Goal: Complete application form: Complete application form

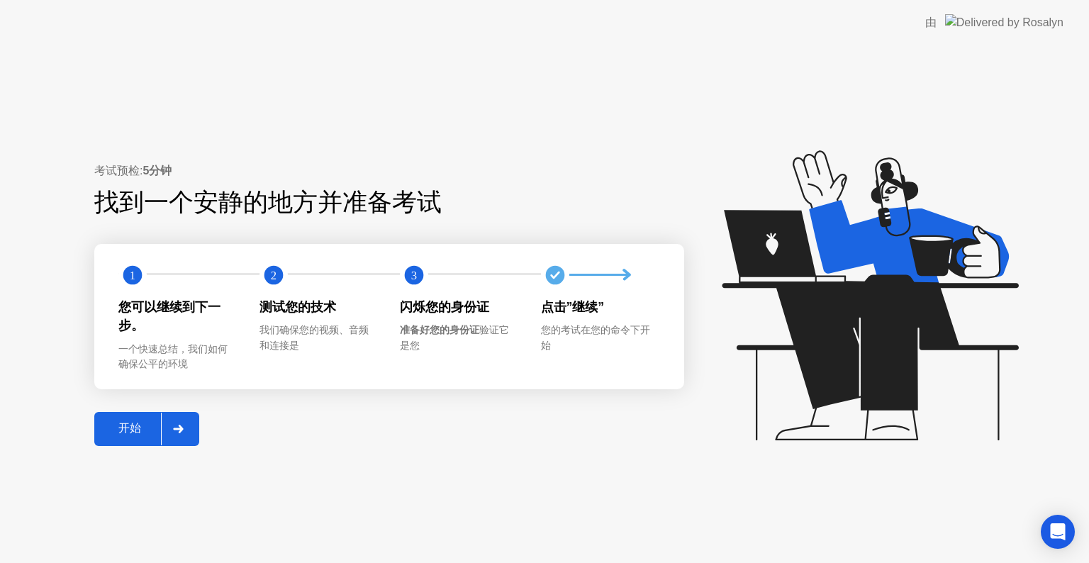
click at [168, 412] on div at bounding box center [178, 428] width 34 height 33
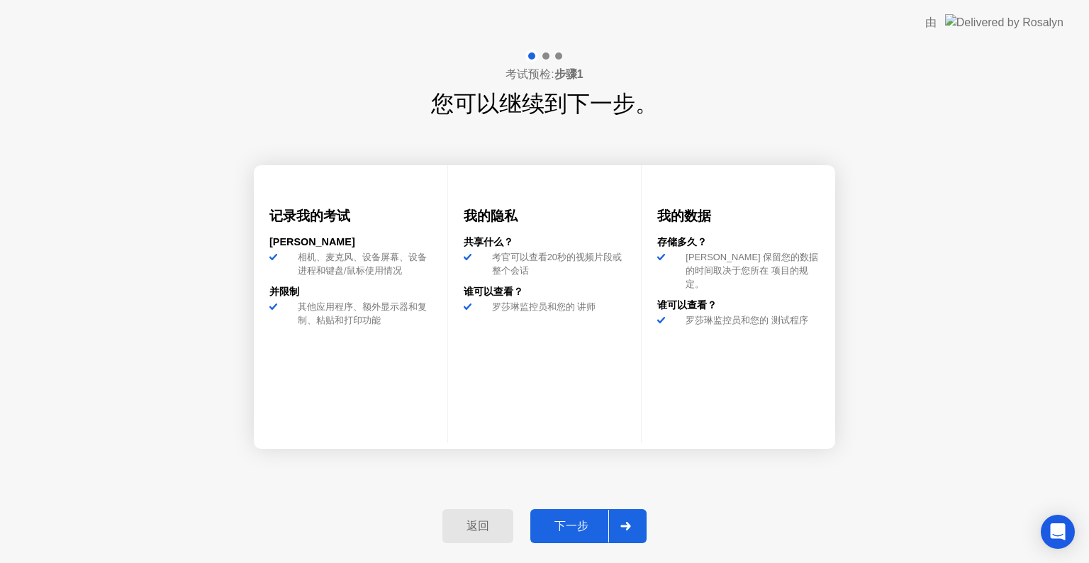
click at [620, 524] on icon at bounding box center [625, 526] width 11 height 9
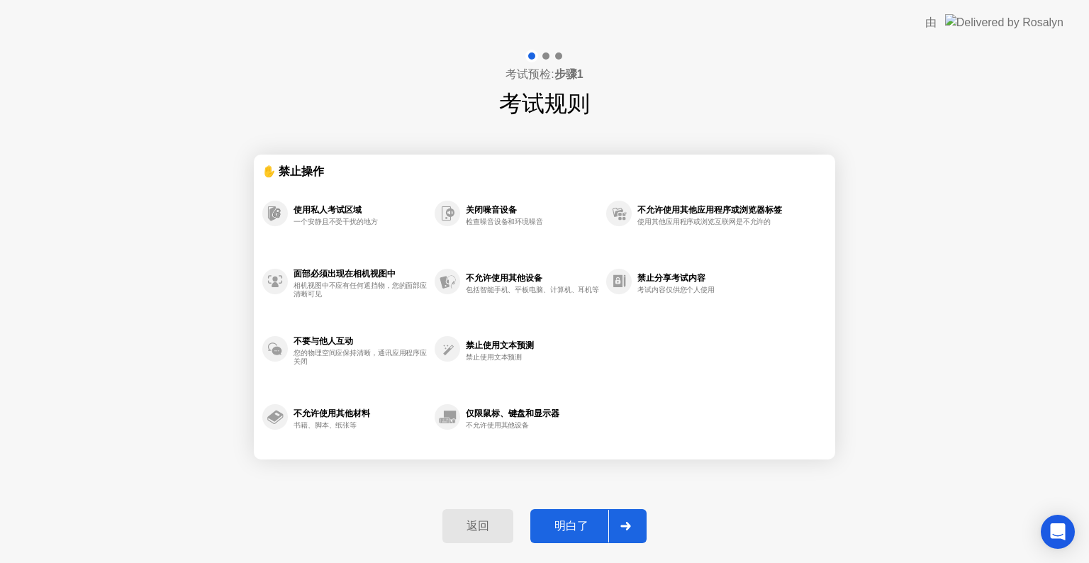
click at [620, 524] on icon at bounding box center [625, 526] width 11 height 9
select select "**********"
select select "*******"
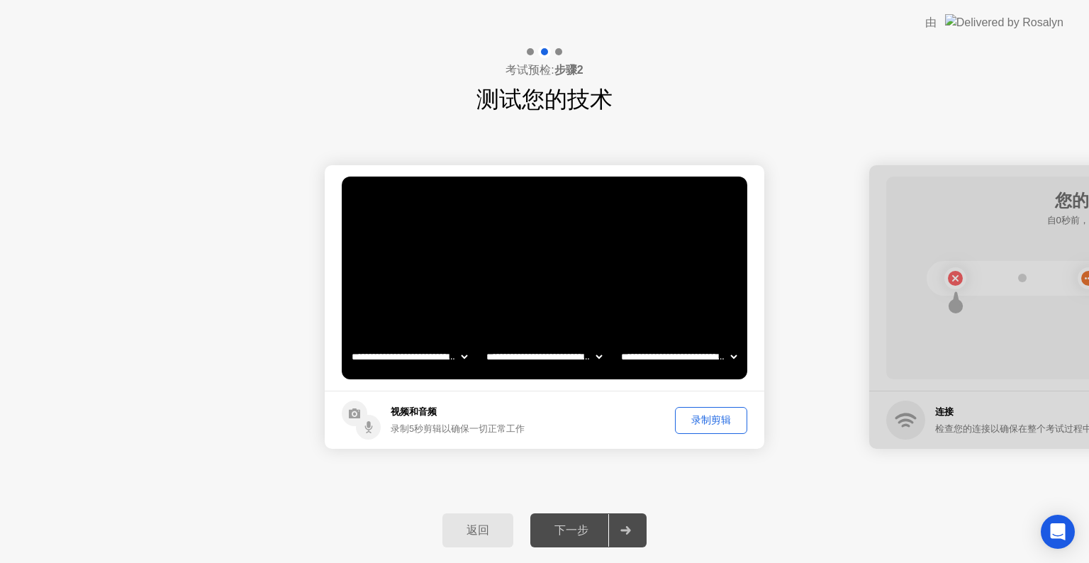
click at [707, 421] on div "录制剪辑" at bounding box center [711, 419] width 62 height 13
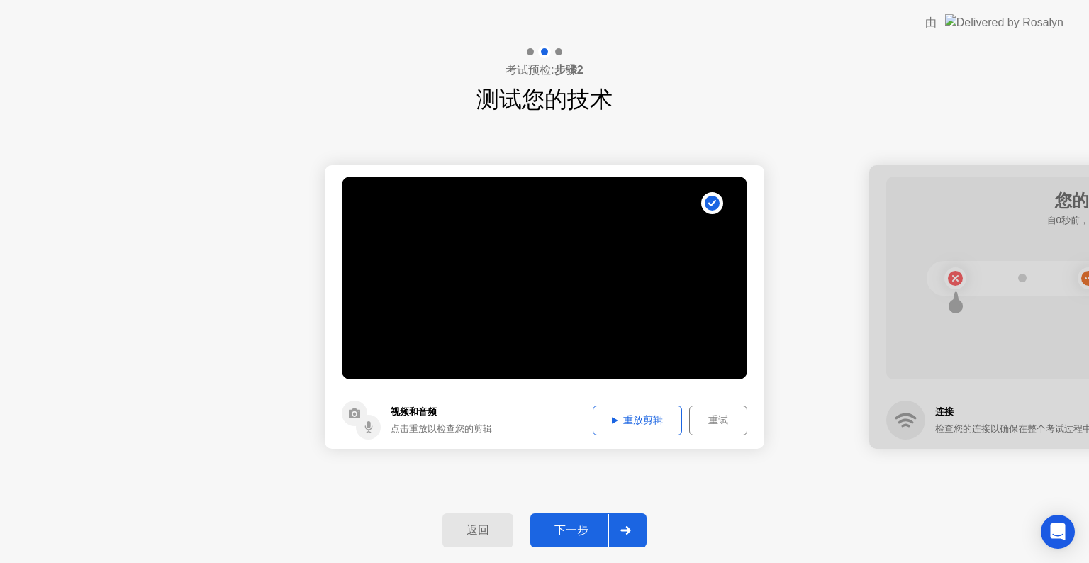
click at [584, 527] on div "下一步" at bounding box center [571, 530] width 74 height 15
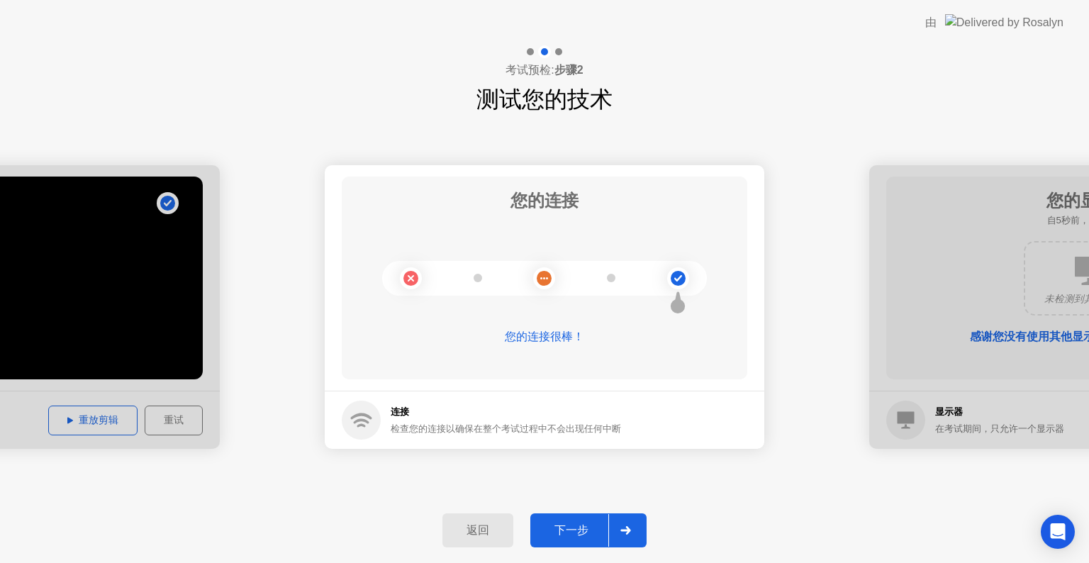
click at [568, 531] on div "下一步" at bounding box center [571, 530] width 74 height 15
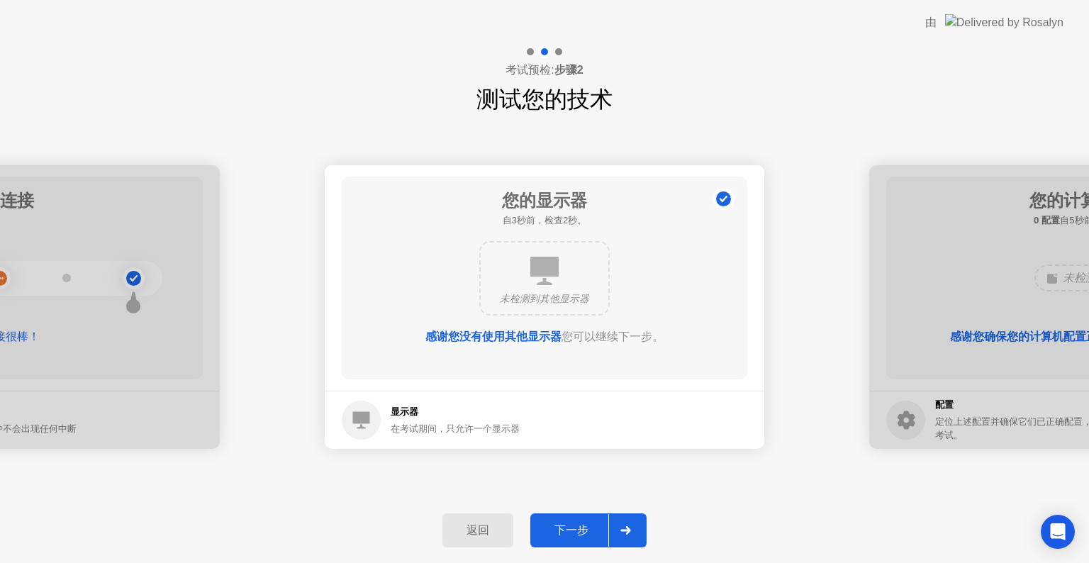
click at [568, 531] on div "下一步" at bounding box center [571, 530] width 74 height 15
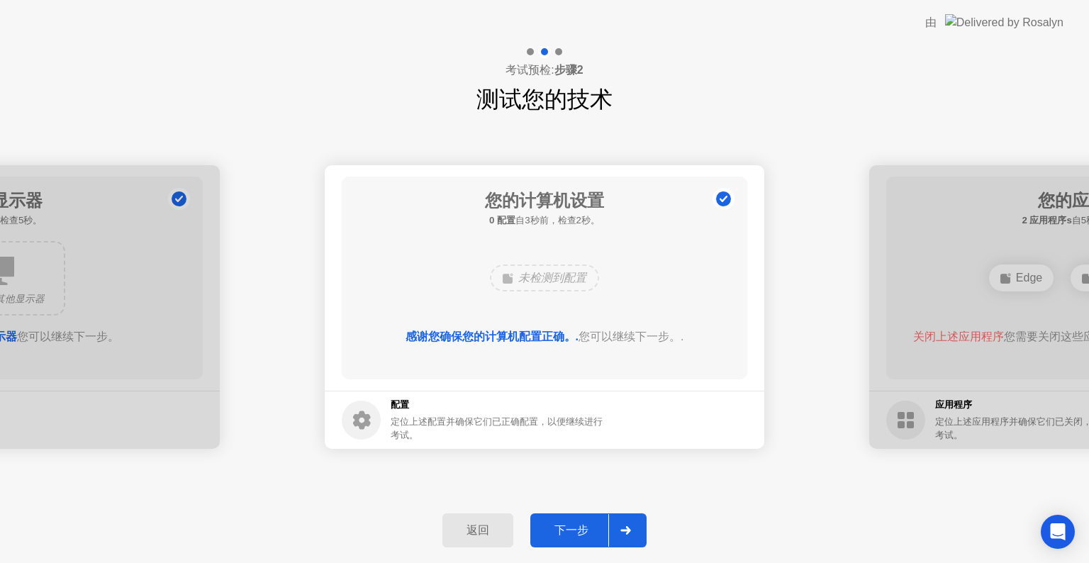
click at [568, 531] on div "下一步" at bounding box center [571, 530] width 74 height 15
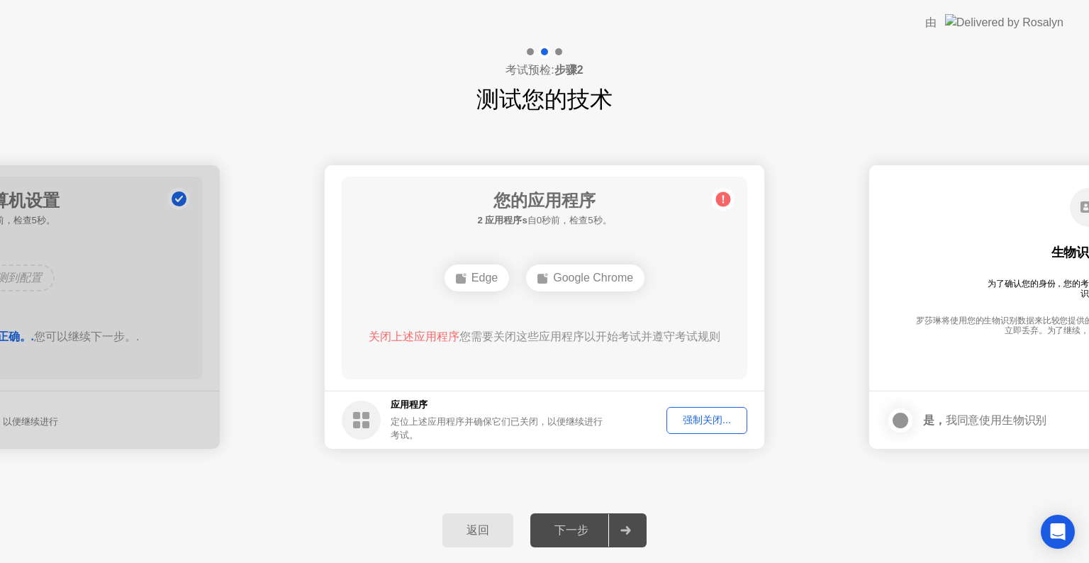
click at [717, 411] on button "强制关闭..." at bounding box center [706, 420] width 81 height 27
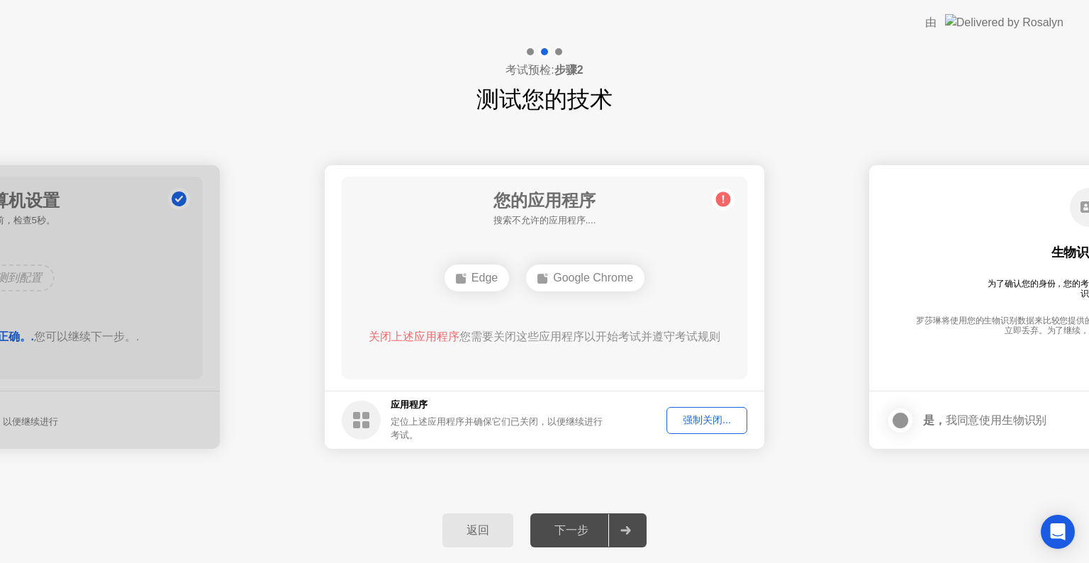
click at [709, 426] on div "强制关闭..." at bounding box center [706, 419] width 71 height 13
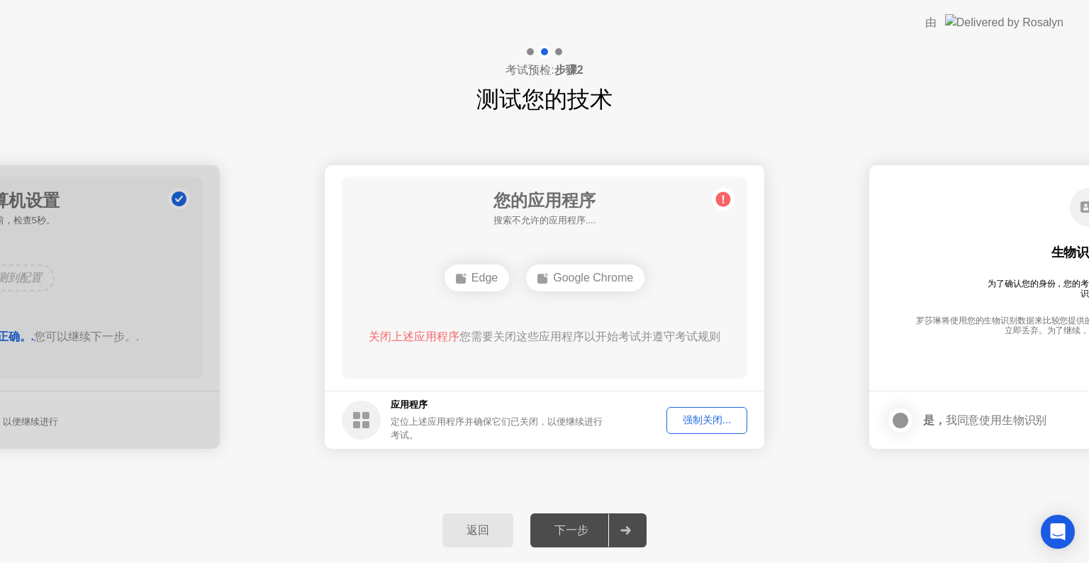
click at [712, 424] on div "强制关闭..." at bounding box center [706, 419] width 71 height 13
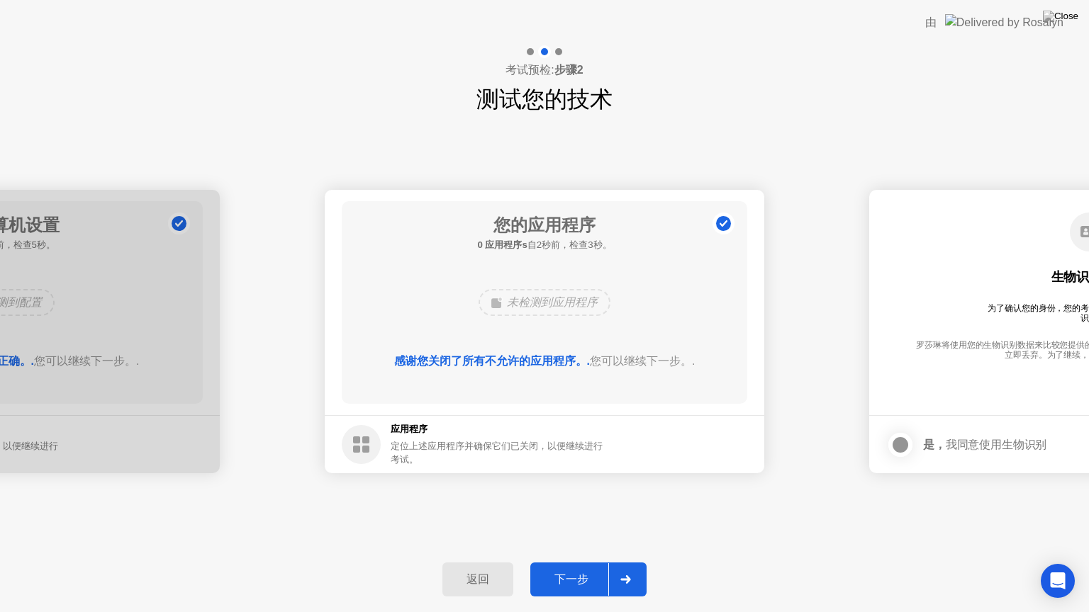
click at [597, 562] on div "下一步" at bounding box center [571, 580] width 74 height 15
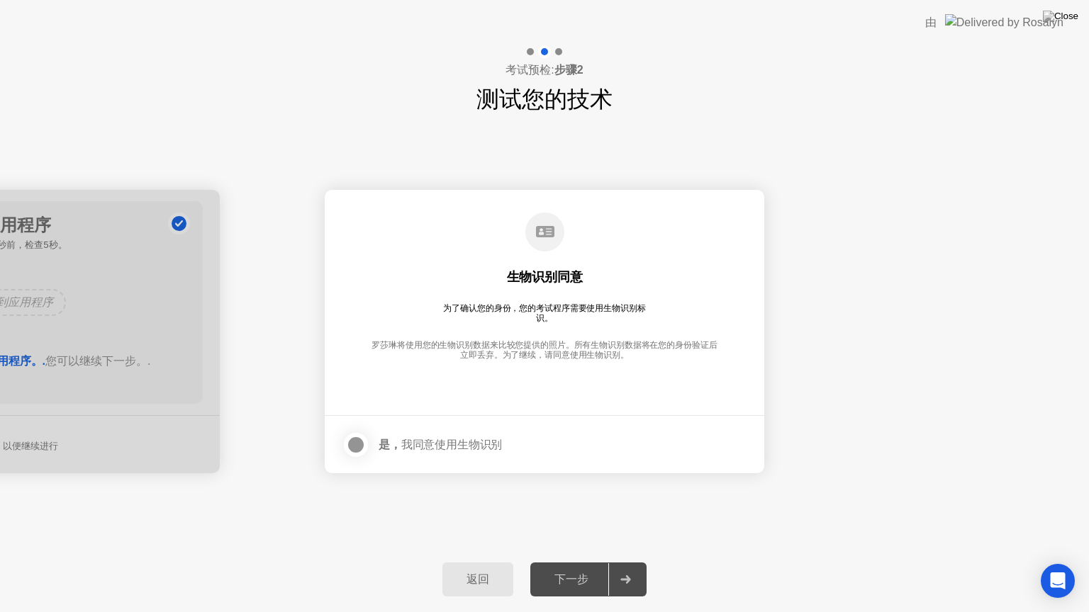
click at [597, 562] on div "下一步" at bounding box center [571, 580] width 74 height 15
click at [623, 562] on div at bounding box center [625, 579] width 34 height 33
click at [376, 441] on label at bounding box center [360, 445] width 37 height 28
click at [609, 562] on div at bounding box center [625, 579] width 34 height 33
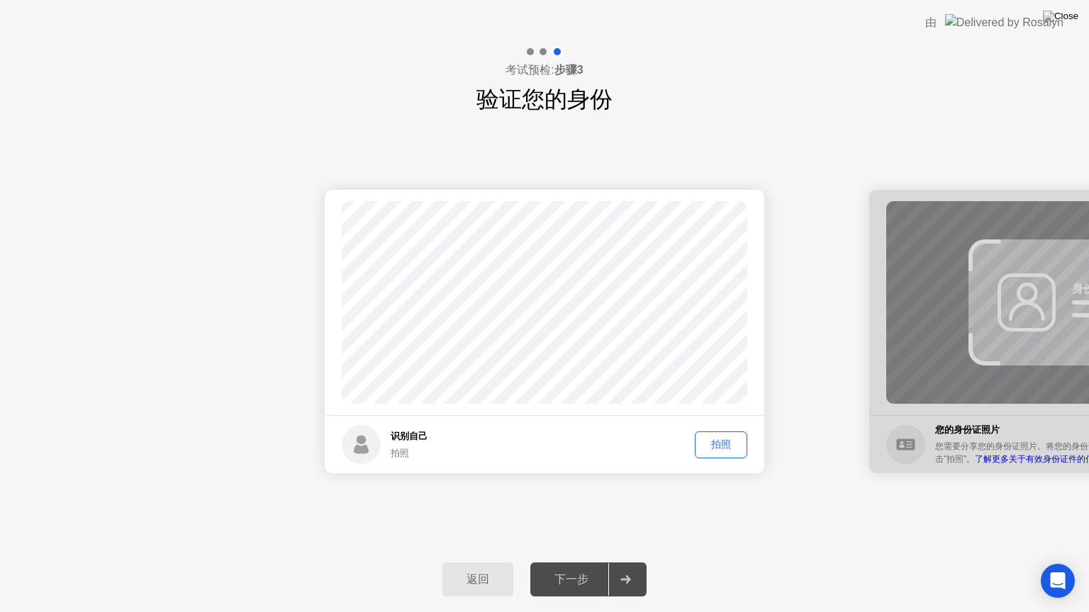
click at [731, 441] on div "拍照" at bounding box center [720, 444] width 43 height 13
drag, startPoint x: 730, startPoint y: 444, endPoint x: 741, endPoint y: 502, distance: 59.1
click at [741, 502] on div "成功 照片正确 识别自己 拍照 重拍 成功 照片正确 失败 照片不正确。 身份证 您的身份证照片 您需要分享您的身份证照片。将您的身份证放在框架中并点击”拍照…" at bounding box center [544, 331] width 1089 height 431
click at [607, 562] on div "下一步" at bounding box center [571, 580] width 74 height 15
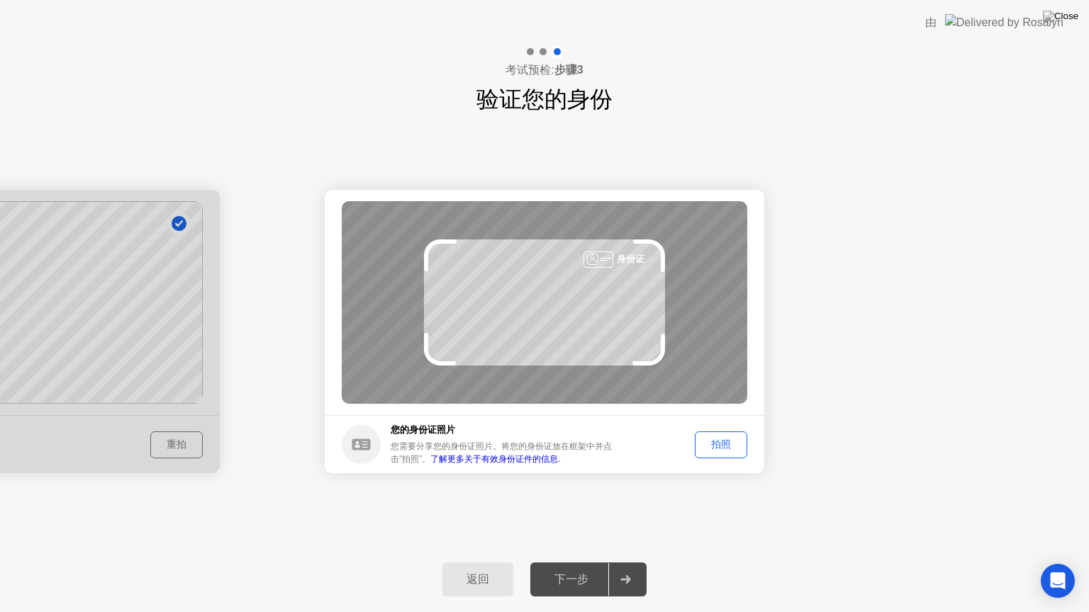
click at [734, 449] on div "拍照" at bounding box center [720, 444] width 43 height 13
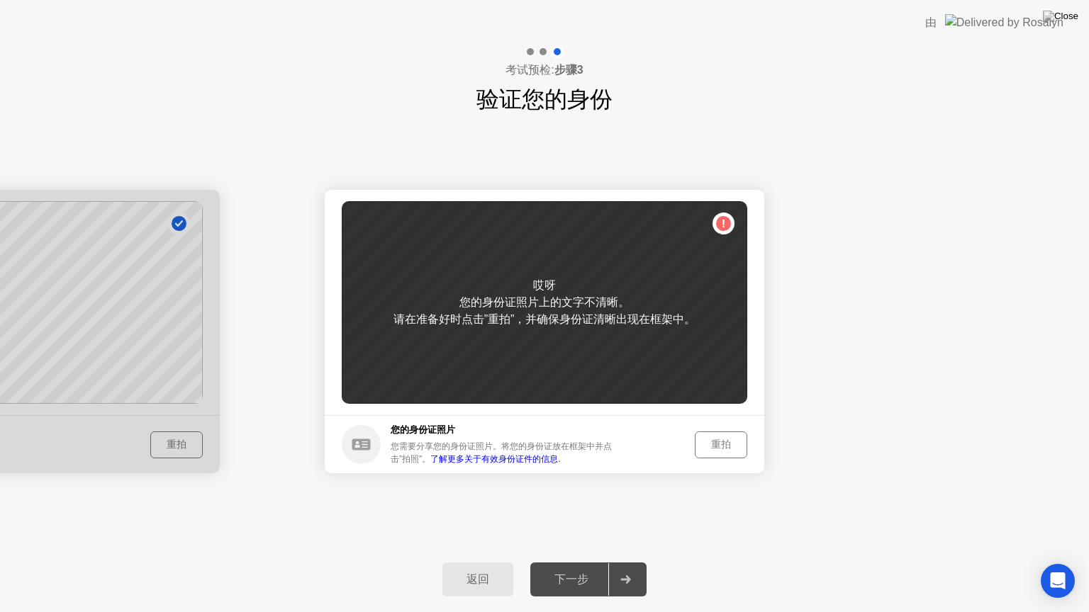
click at [709, 448] on div "重拍" at bounding box center [720, 444] width 43 height 13
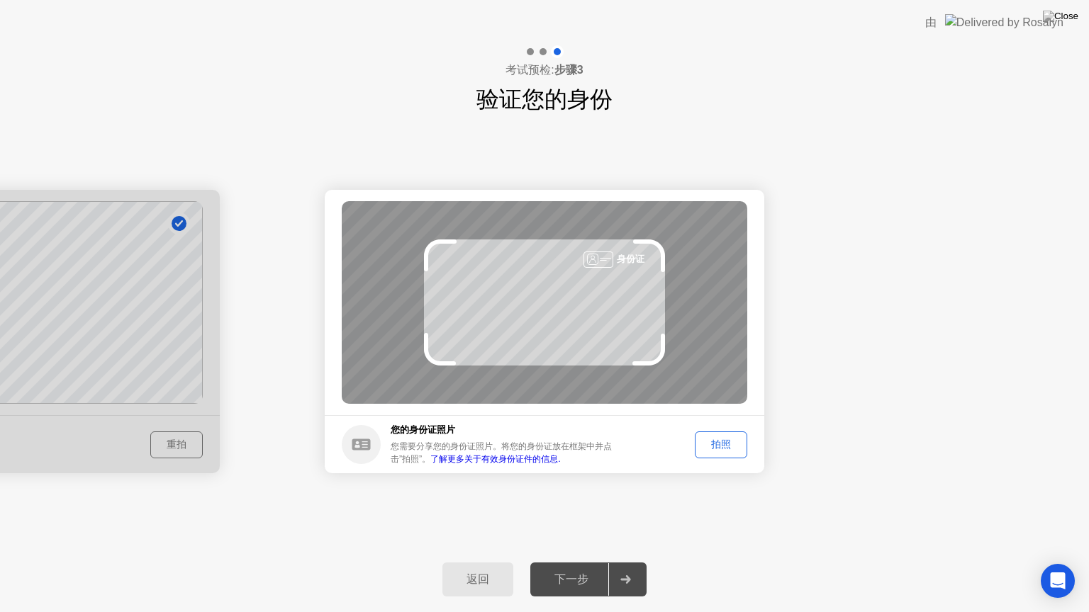
click at [736, 444] on div "拍照" at bounding box center [720, 444] width 43 height 13
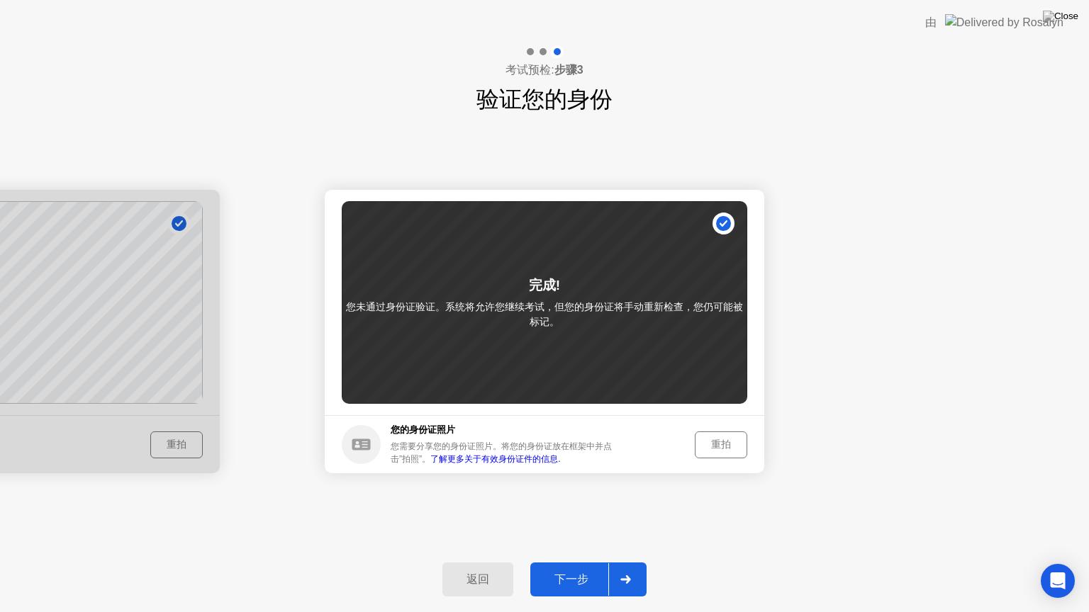
click at [590, 562] on div "下一步" at bounding box center [571, 580] width 74 height 15
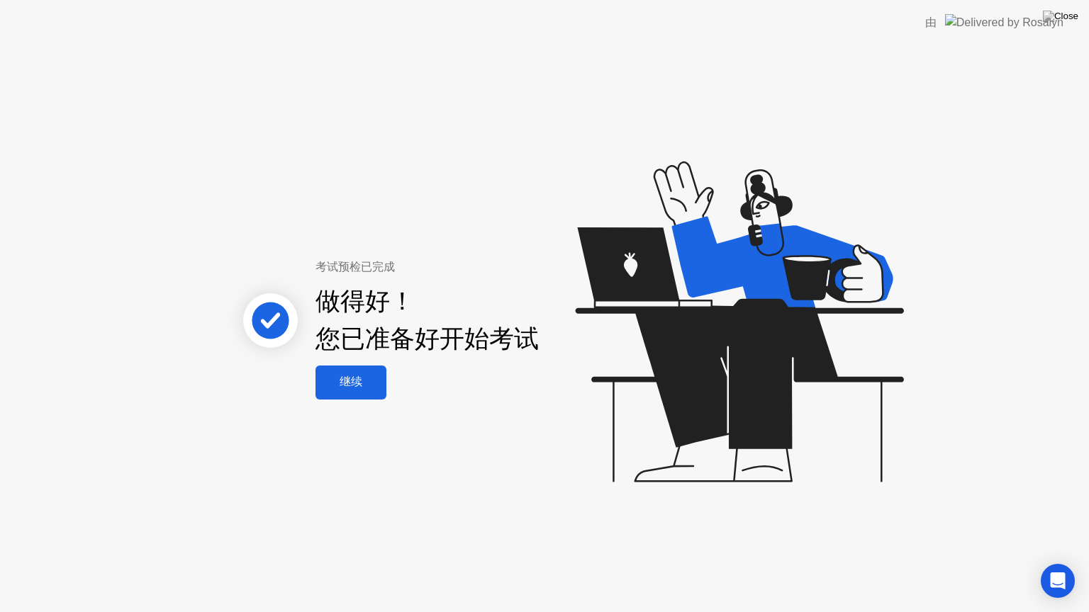
click at [358, 397] on button "继续" at bounding box center [350, 383] width 71 height 34
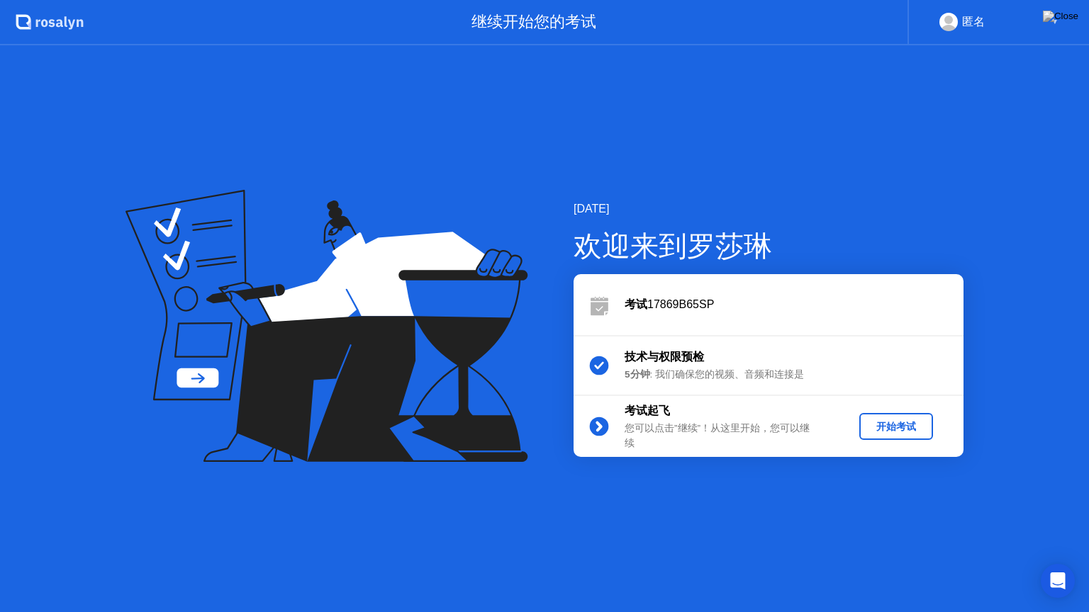
click at [917, 429] on div "开始考试" at bounding box center [896, 426] width 62 height 13
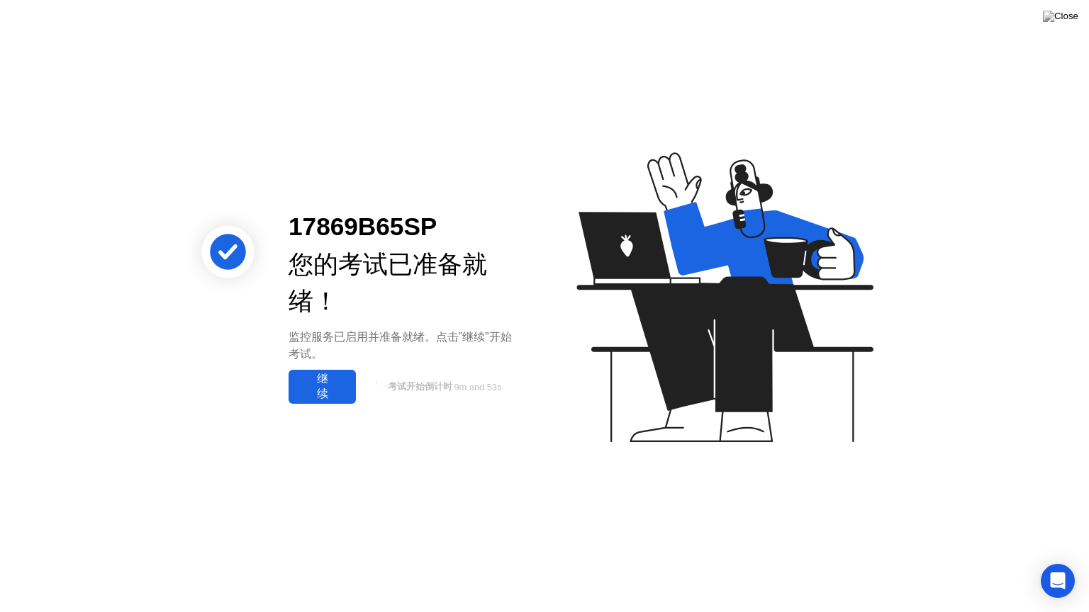
click at [329, 388] on div "继续" at bounding box center [322, 387] width 59 height 30
